Goal: Task Accomplishment & Management: Manage account settings

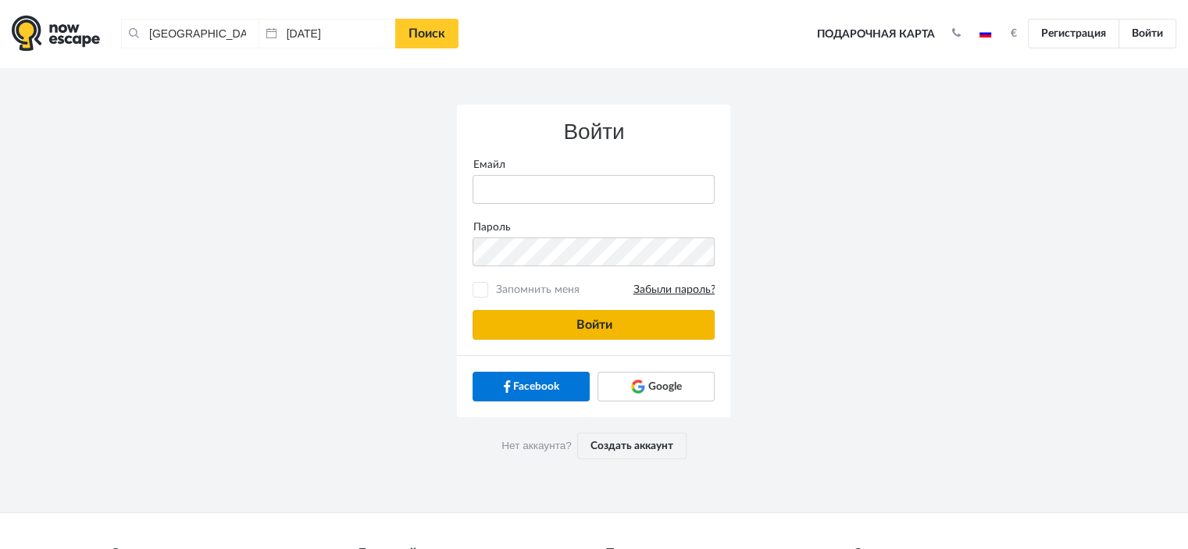
type input "[PERSON_NAME][EMAIL_ADDRESS][DOMAIN_NAME]"
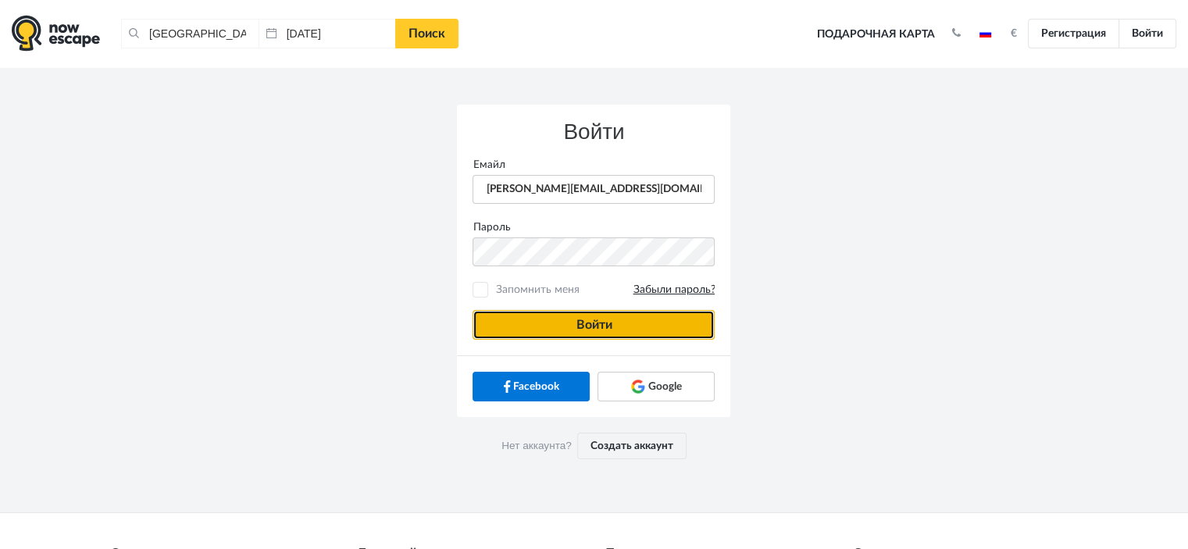
click at [647, 323] on button "Войти" at bounding box center [593, 325] width 242 height 30
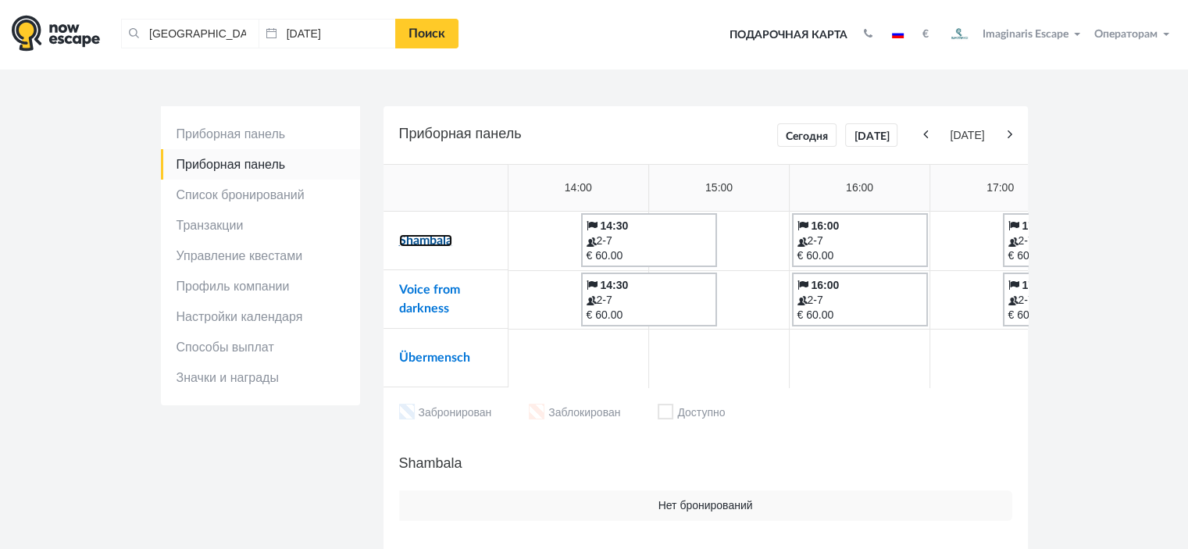
click at [433, 241] on link "Shambala" at bounding box center [425, 240] width 53 height 12
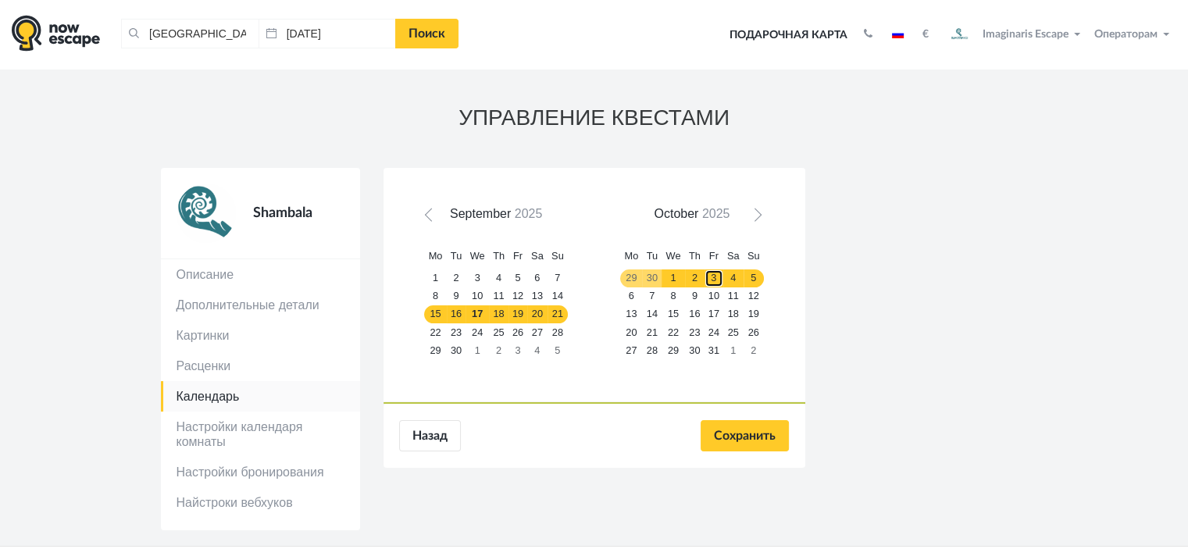
click at [718, 280] on link "3" at bounding box center [713, 278] width 19 height 18
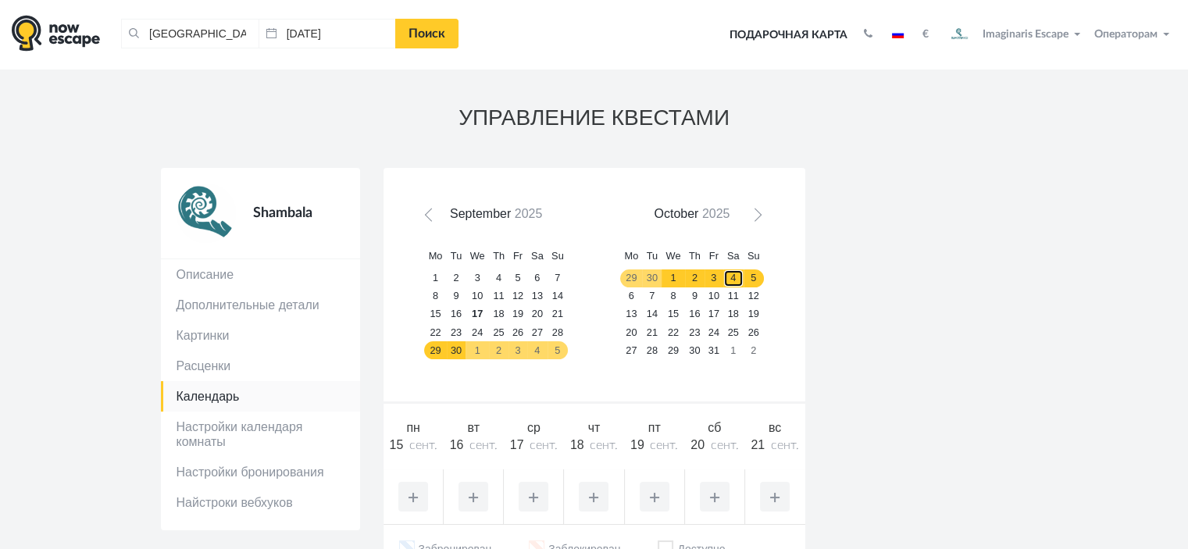
click at [729, 279] on link "4" at bounding box center [733, 278] width 20 height 18
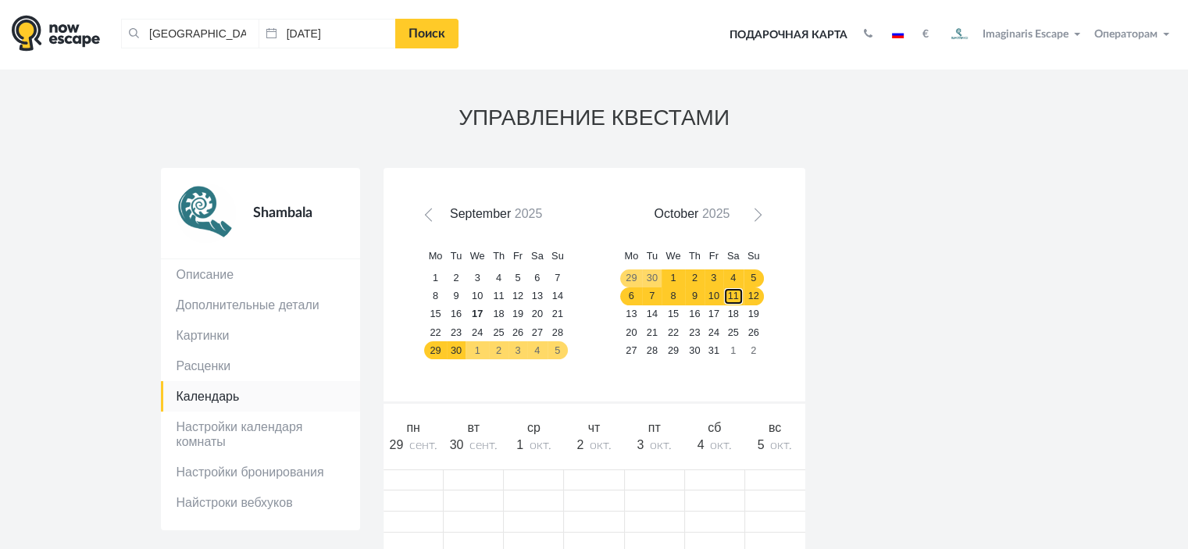
click at [733, 293] on link "11" at bounding box center [733, 296] width 20 height 18
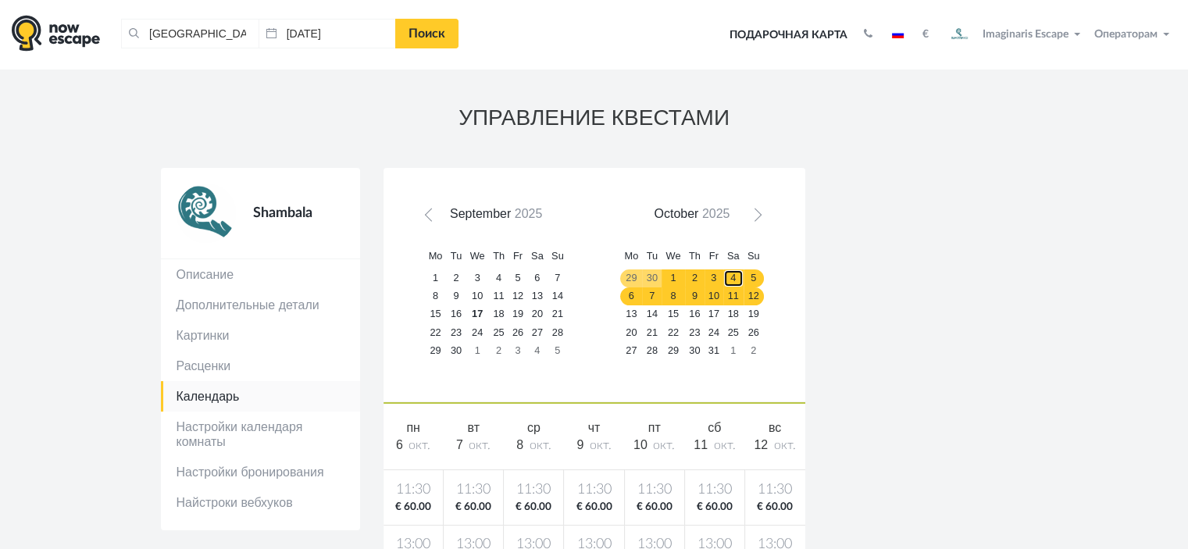
click at [734, 274] on link "4" at bounding box center [733, 278] width 20 height 18
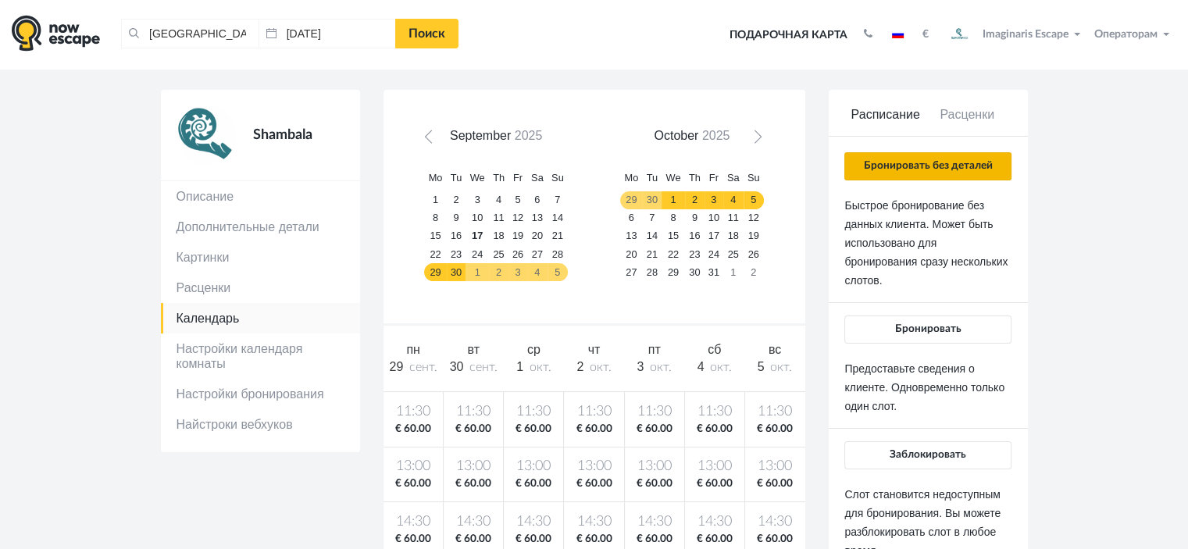
scroll to position [78, 0]
click at [948, 162] on button "Бронировать без деталей" at bounding box center [927, 166] width 166 height 28
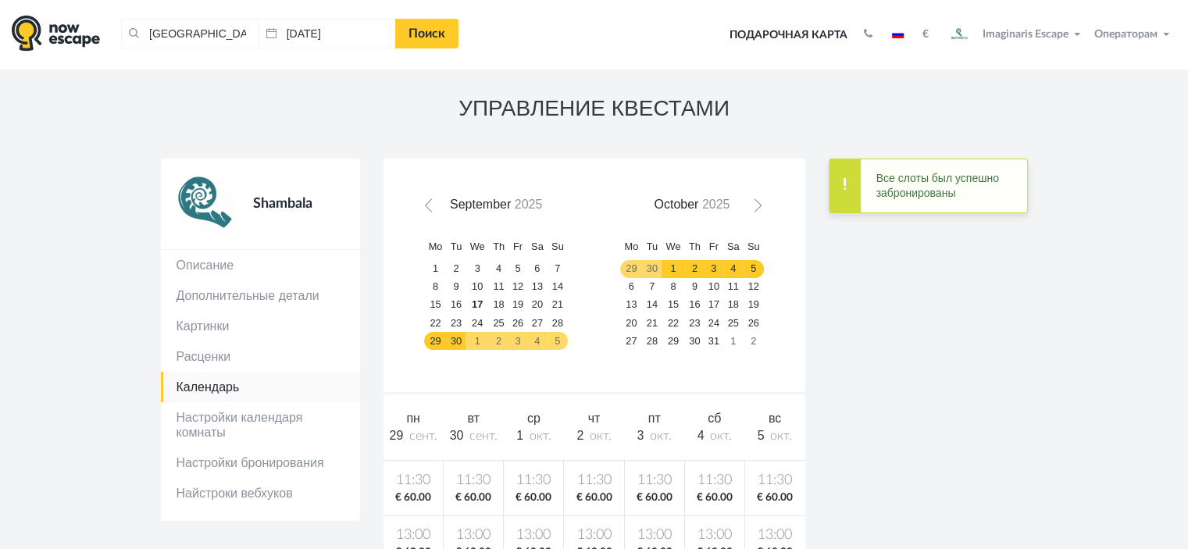
scroll to position [0, 0]
